Goal: Information Seeking & Learning: Learn about a topic

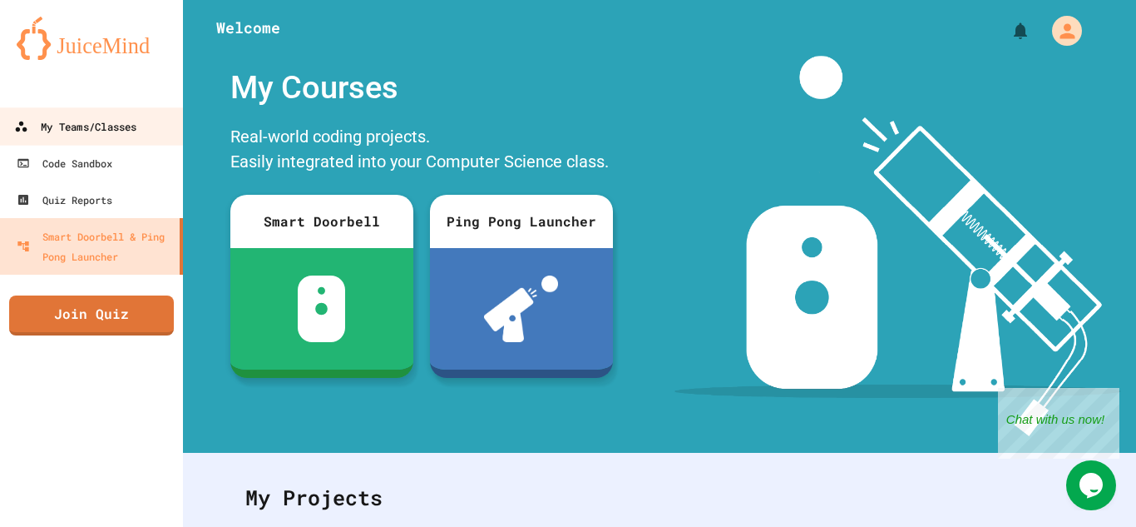
click at [87, 113] on link "My Teams/Classes" at bounding box center [92, 125] width 189 height 37
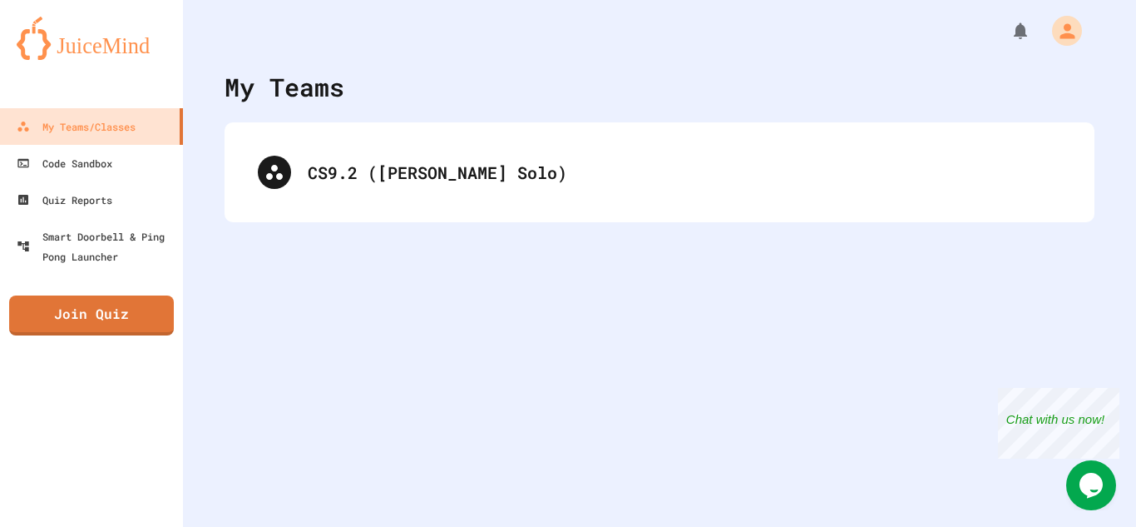
click at [473, 212] on div "CS9.2 ([PERSON_NAME] Solo)" at bounding box center [660, 172] width 870 height 100
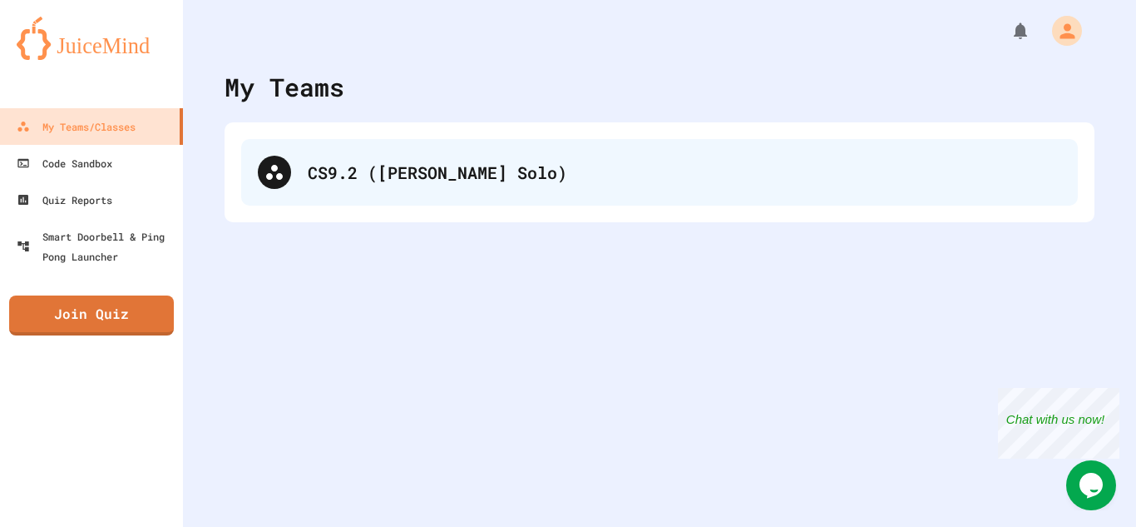
click at [459, 195] on div "CS9.2 ([PERSON_NAME] Solo)" at bounding box center [659, 172] width 837 height 67
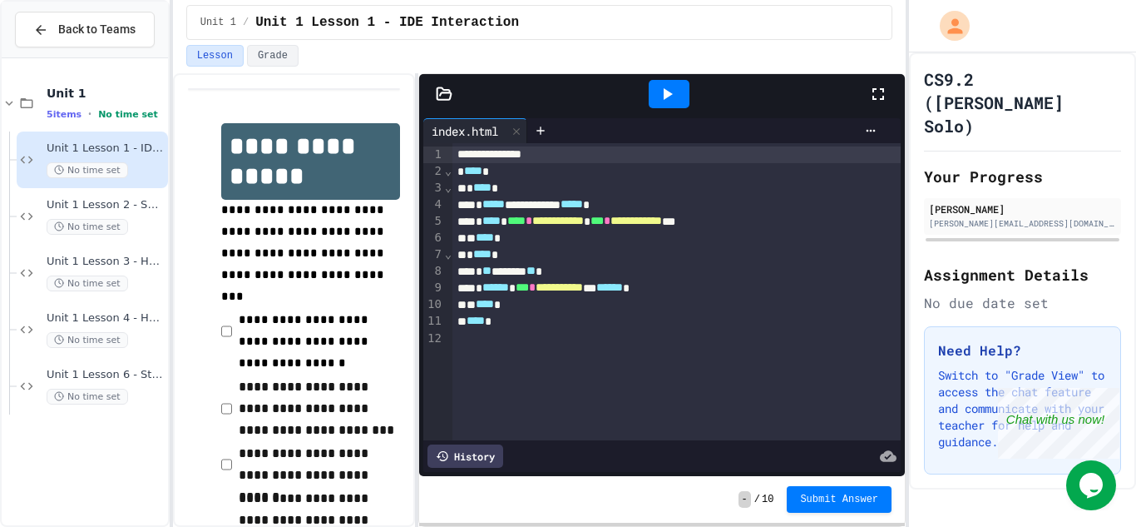
click at [130, 223] on div "No time set" at bounding box center [106, 227] width 118 height 16
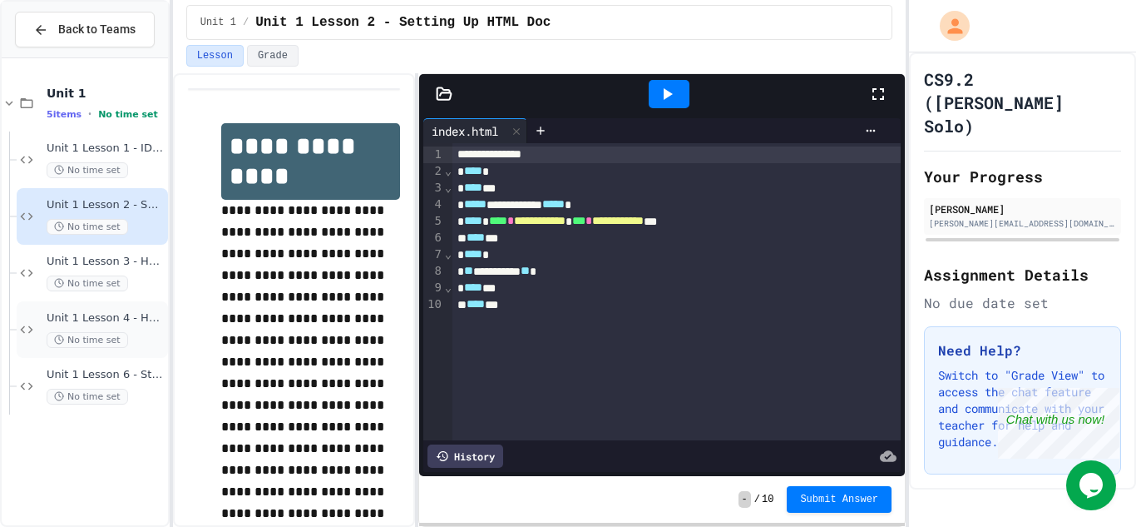
click at [77, 315] on span "Unit 1 Lesson 4 - Headlines Lab" at bounding box center [106, 318] width 118 height 14
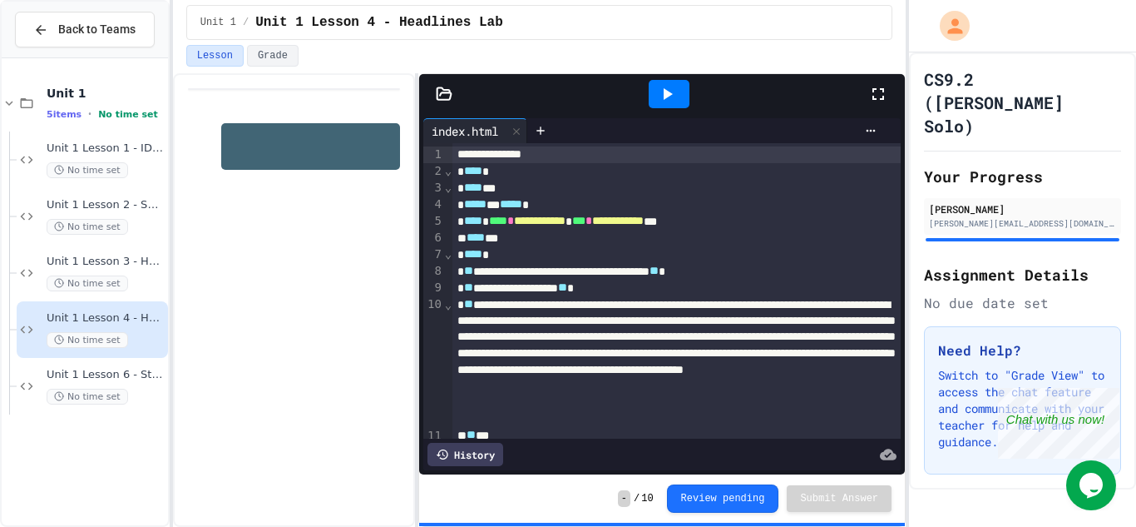
click at [683, 77] on div at bounding box center [669, 94] width 57 height 45
click at [670, 85] on icon at bounding box center [667, 94] width 20 height 20
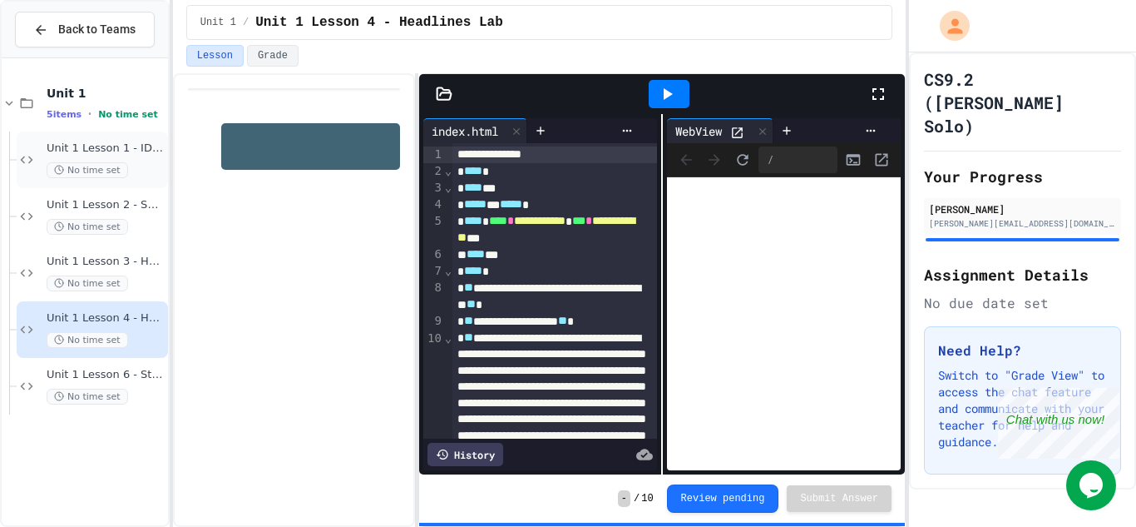
click at [136, 171] on div "No time set" at bounding box center [106, 170] width 118 height 16
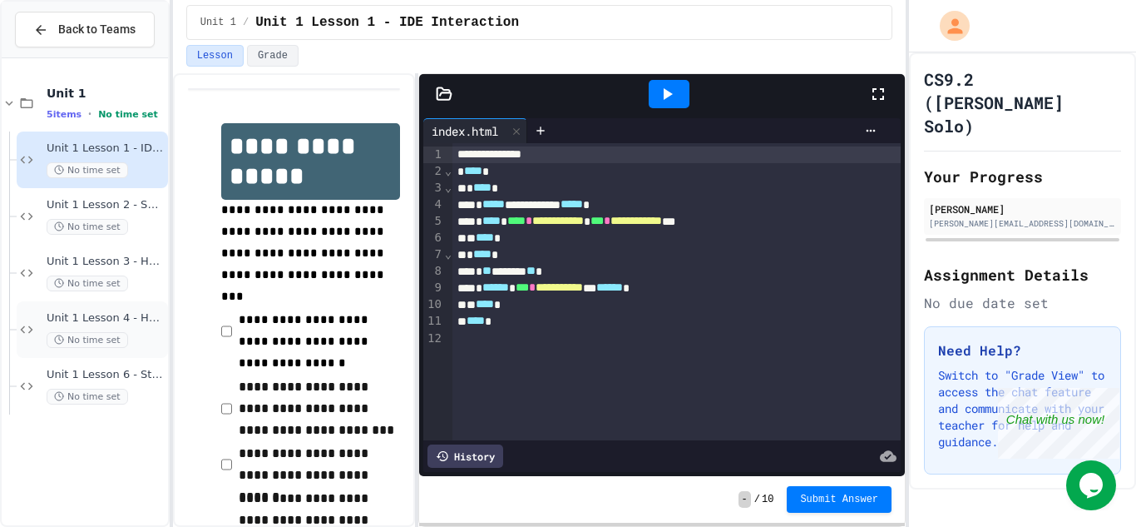
click at [125, 304] on div "Unit 1 Lesson 4 - Headlines Lab No time set" at bounding box center [92, 329] width 151 height 57
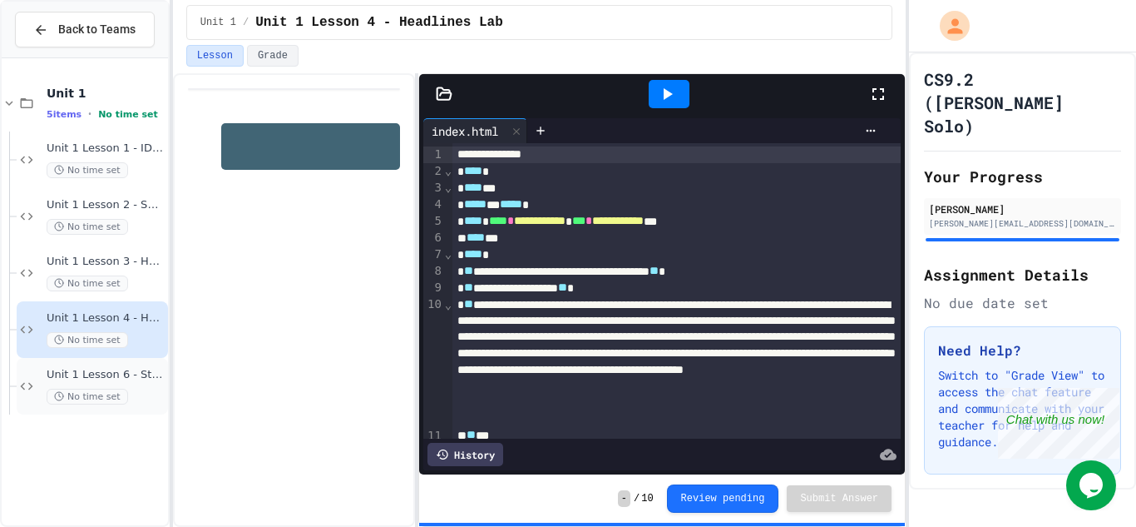
click at [116, 378] on span "Unit 1 Lesson 6 - Station Activity" at bounding box center [106, 375] width 118 height 14
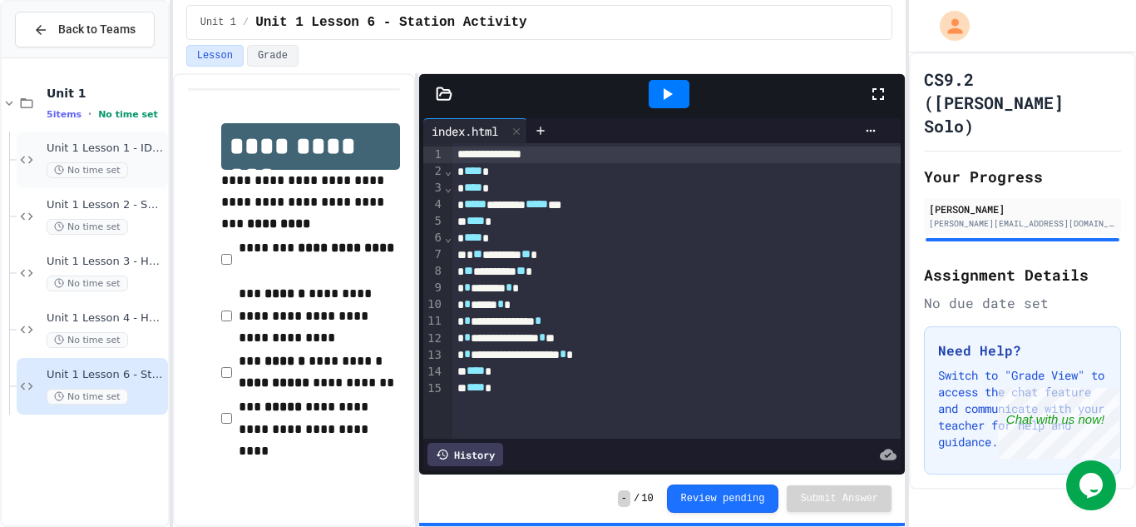
click at [142, 142] on span "Unit 1 Lesson 1 - IDE Interaction" at bounding box center [106, 148] width 118 height 14
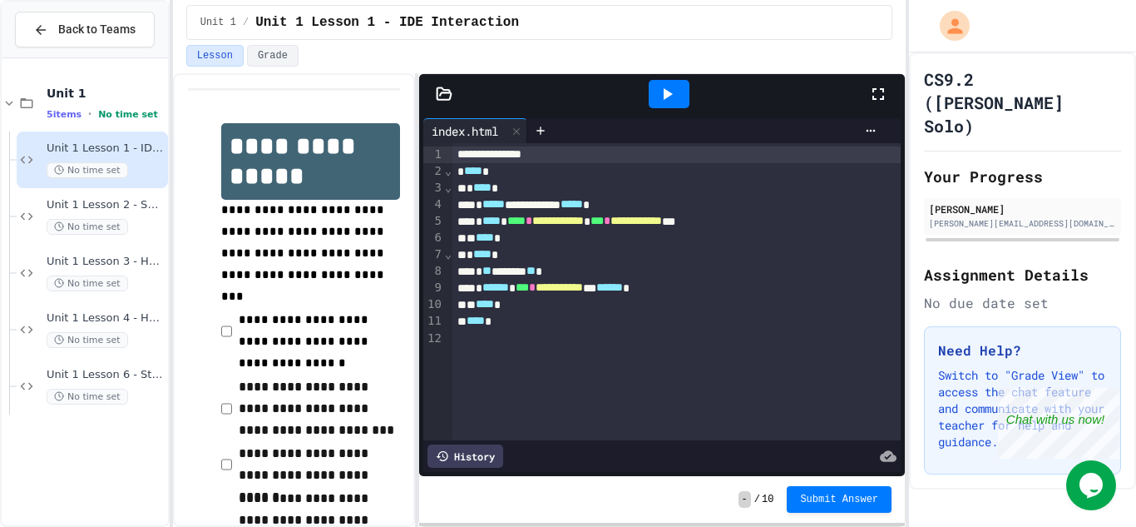
click at [710, 248] on div "* **** *" at bounding box center [677, 254] width 449 height 17
